Goal: Task Accomplishment & Management: Use online tool/utility

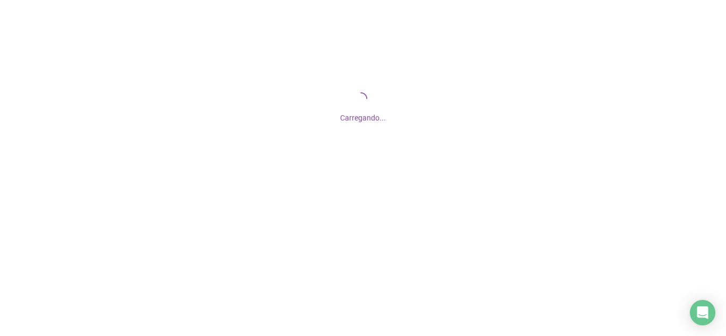
click at [332, 224] on div at bounding box center [363, 168] width 726 height 336
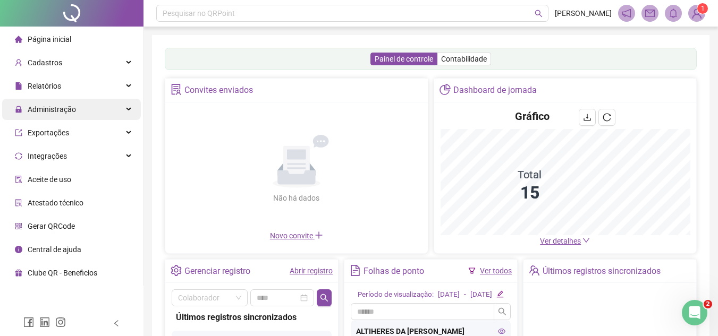
click at [130, 106] on div "Administração" at bounding box center [71, 109] width 139 height 21
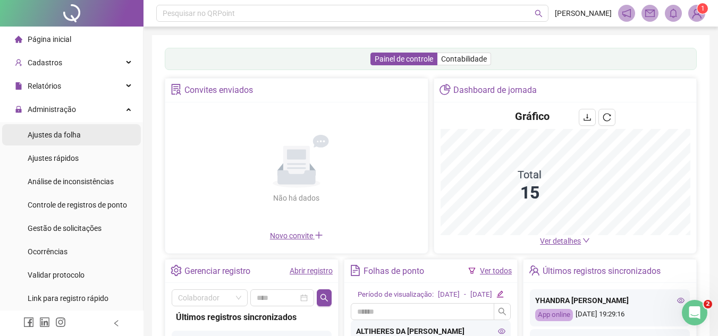
click at [55, 133] on span "Ajustes da folha" at bounding box center [54, 135] width 53 height 9
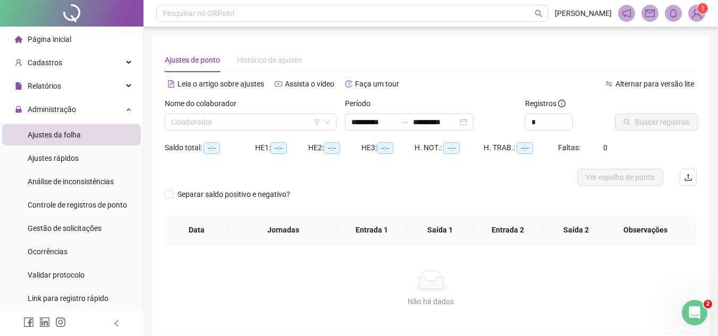
type input "**********"
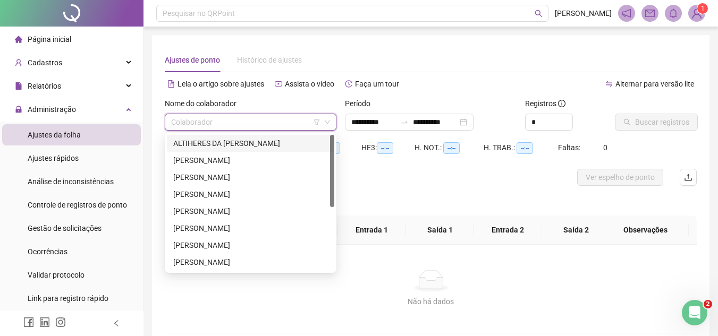
click at [269, 130] on input "search" at bounding box center [245, 122] width 149 height 16
click at [212, 145] on div "ALTIHERES DA [PERSON_NAME]" at bounding box center [250, 144] width 155 height 12
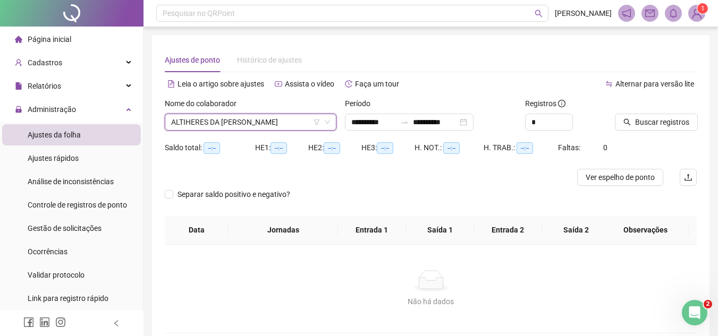
click at [637, 131] on div "Buscar registros" at bounding box center [655, 118] width 90 height 41
click at [633, 121] on button "Buscar registros" at bounding box center [656, 122] width 83 height 17
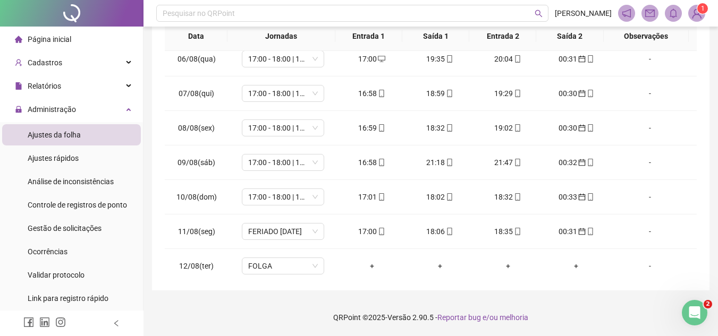
scroll to position [360, 0]
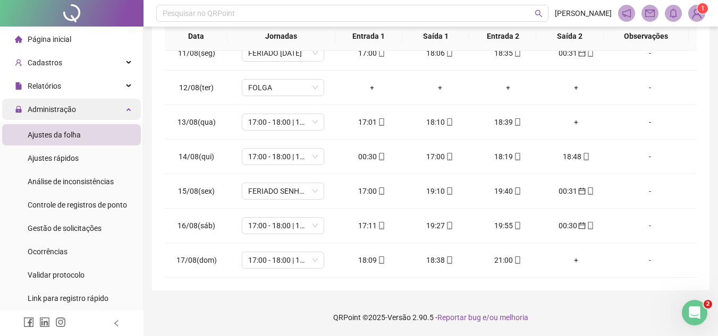
click at [118, 114] on div "Administração" at bounding box center [71, 109] width 139 height 21
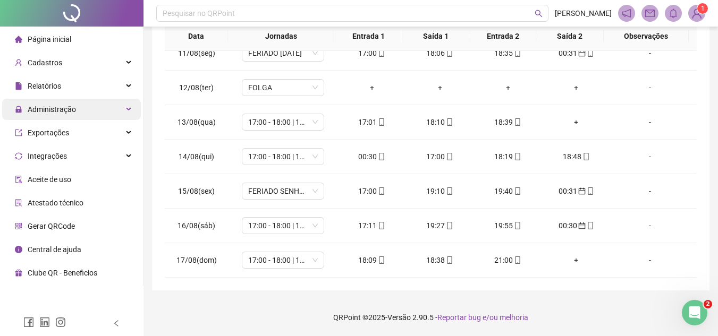
click at [128, 112] on div "Administração" at bounding box center [71, 109] width 139 height 21
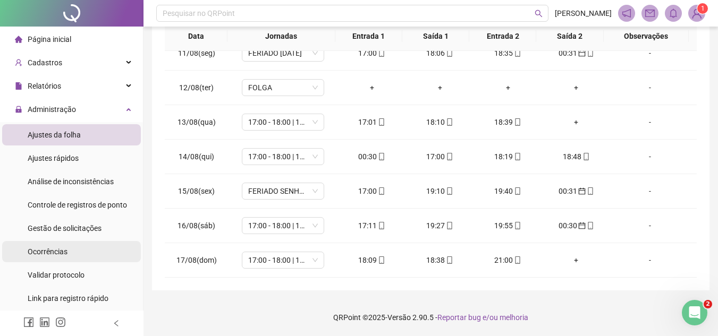
click at [45, 251] on span "Ocorrências" at bounding box center [48, 252] width 40 height 9
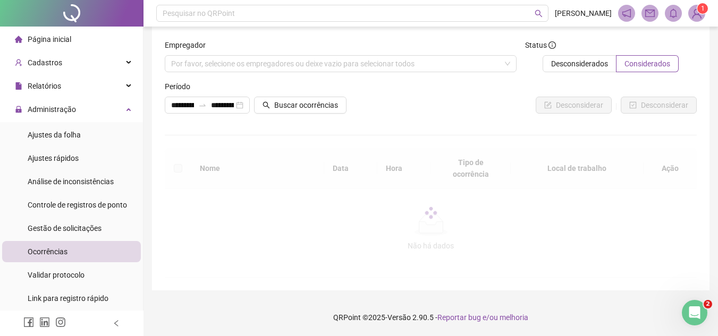
scroll to position [9, 0]
